Goal: Information Seeking & Learning: Find specific fact

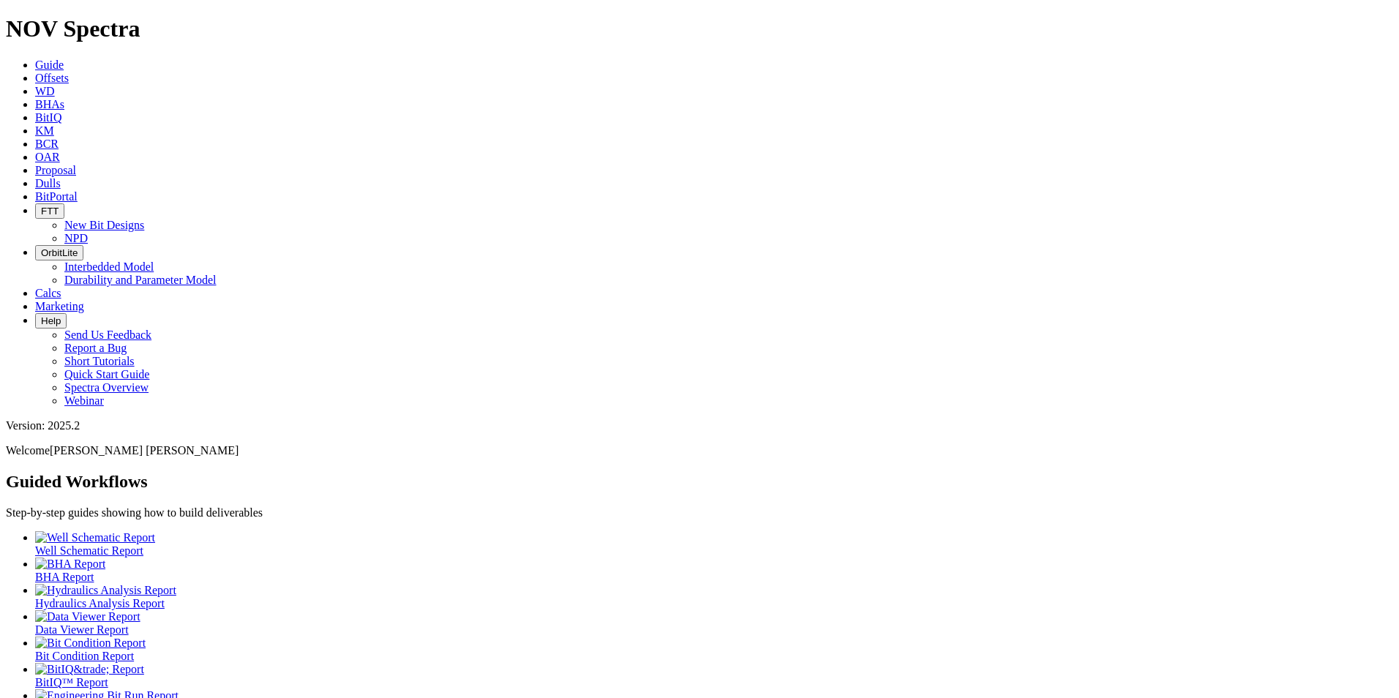
click at [61, 177] on link "Dulls" at bounding box center [48, 183] width 26 height 12
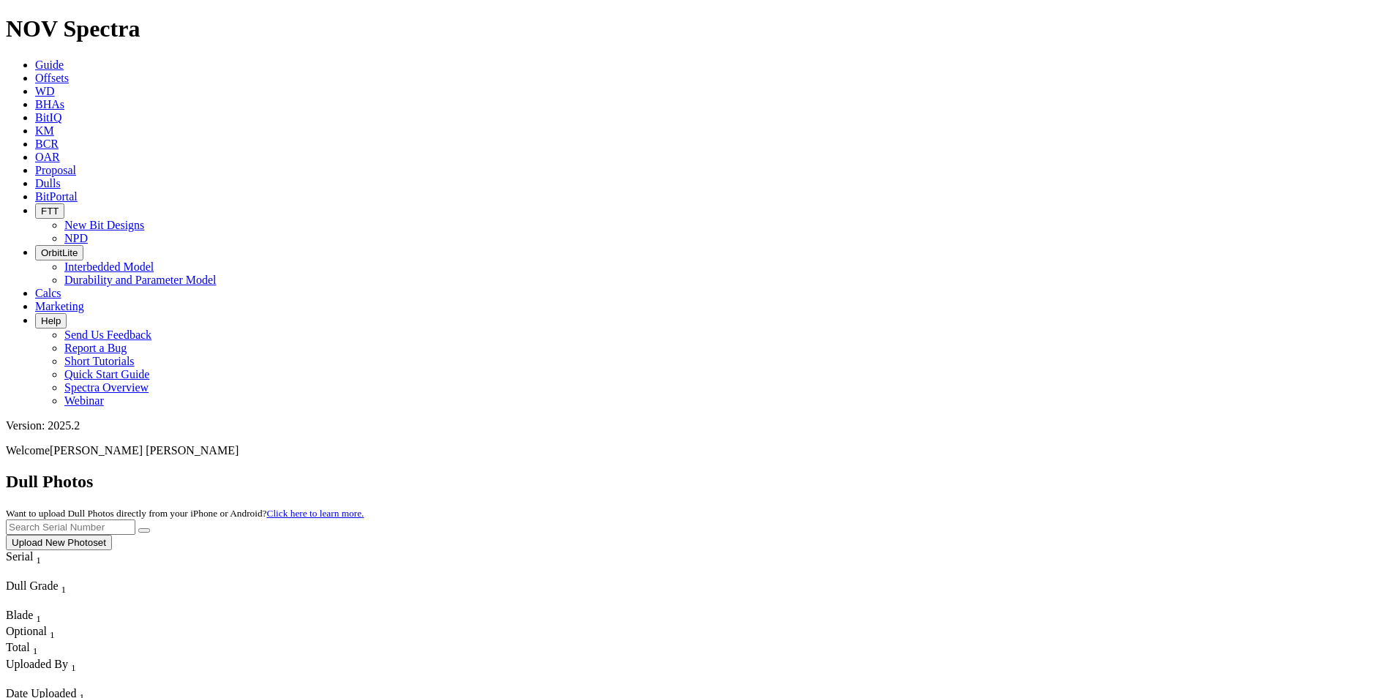
click at [135, 520] on input "text" at bounding box center [71, 527] width 130 height 15
type input "A319080"
click at [144, 531] on icon "submit" at bounding box center [144, 531] width 0 height 0
